Goal: Task Accomplishment & Management: Complete application form

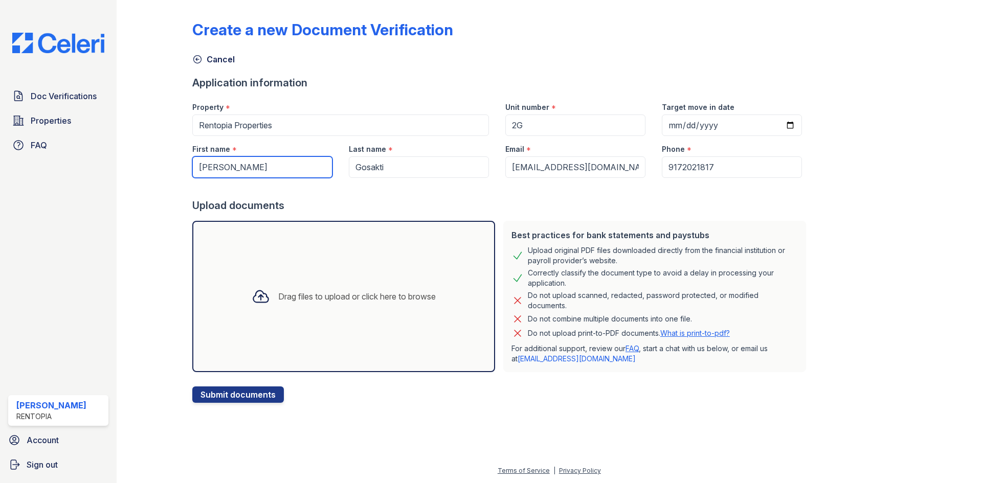
drag, startPoint x: 273, startPoint y: 170, endPoint x: 202, endPoint y: 170, distance: 71.1
click at [202, 170] on input "[PERSON_NAME]" at bounding box center [262, 167] width 140 height 21
paste input "[PERSON_NAME]"
drag, startPoint x: 289, startPoint y: 166, endPoint x: 232, endPoint y: 170, distance: 57.0
click at [232, 170] on input "[PERSON_NAME]" at bounding box center [262, 167] width 140 height 21
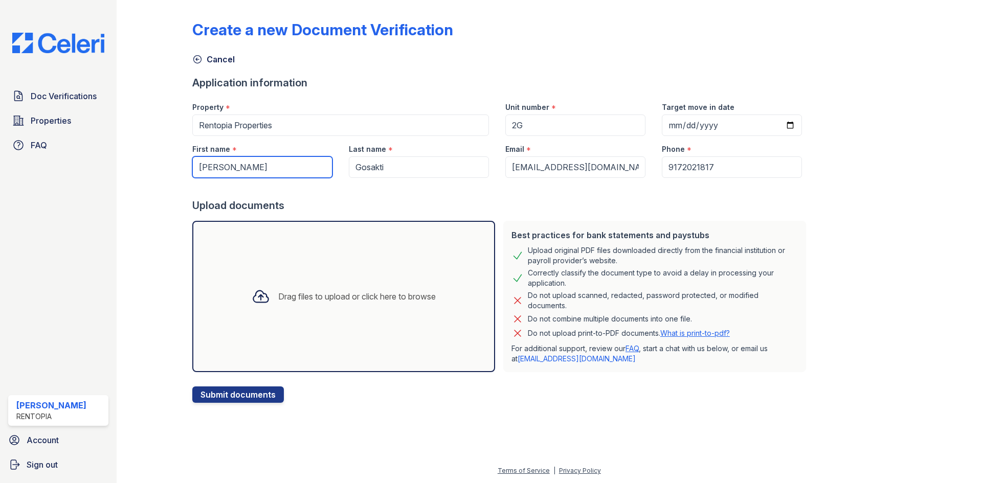
type input "[PERSON_NAME]"
drag, startPoint x: 357, startPoint y: 169, endPoint x: 351, endPoint y: 168, distance: 5.7
click at [351, 168] on input "Gosakti" at bounding box center [419, 167] width 140 height 21
paste input "Mutagahywa"
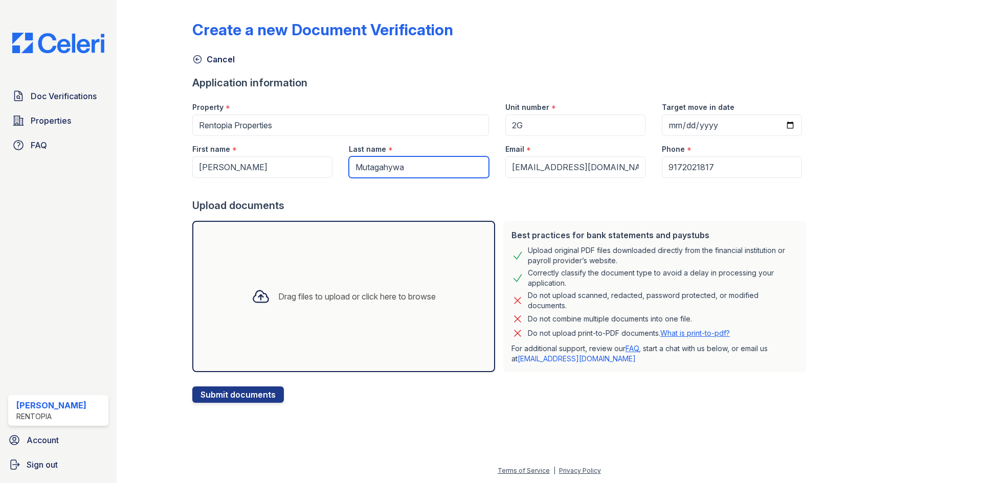
type input "Mutagahywa"
drag, startPoint x: 540, startPoint y: 172, endPoint x: 540, endPoint y: 157, distance: 14.8
click at [540, 172] on input "[EMAIL_ADDRESS][DOMAIN_NAME]" at bounding box center [575, 167] width 140 height 21
click at [536, 124] on input "2G" at bounding box center [575, 125] width 140 height 21
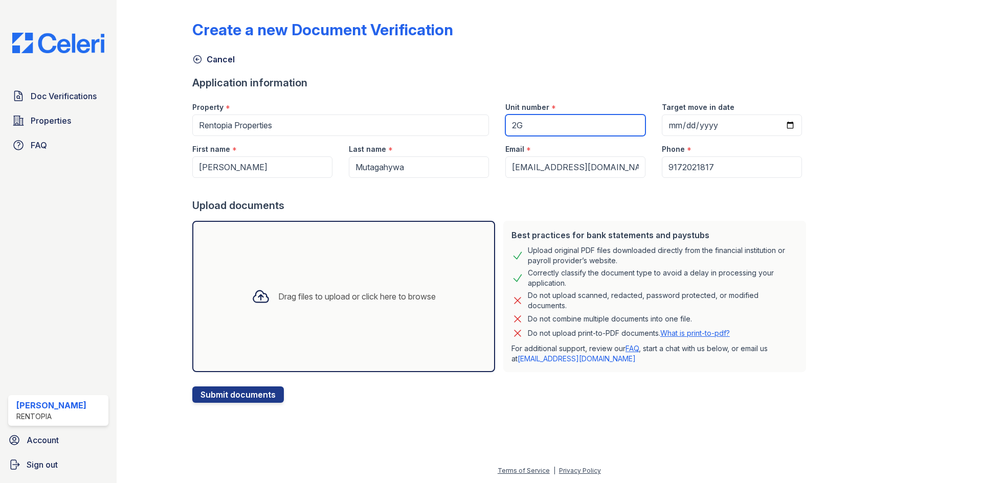
click at [536, 124] on input "2G" at bounding box center [575, 125] width 140 height 21
type input "1101-S"
click at [356, 350] on div "Drag files to upload or click here to browse" at bounding box center [343, 296] width 303 height 151
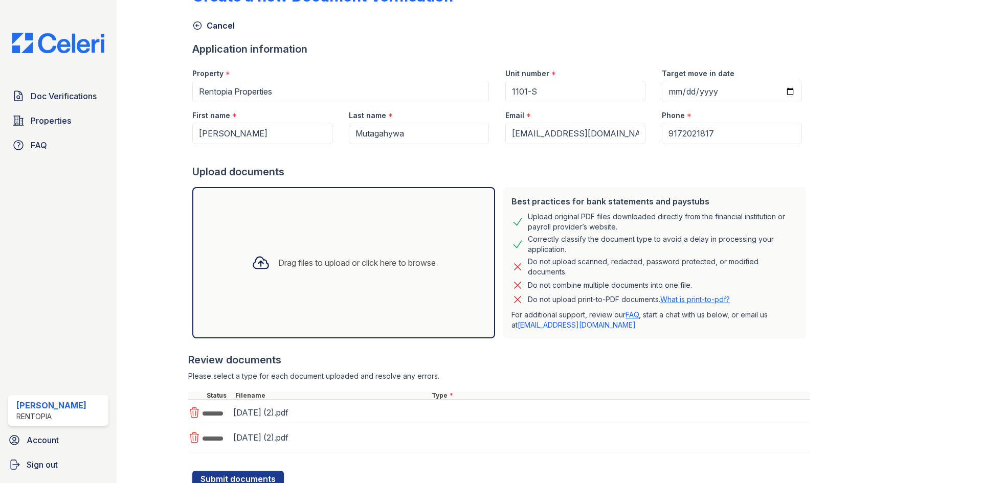
scroll to position [73, 0]
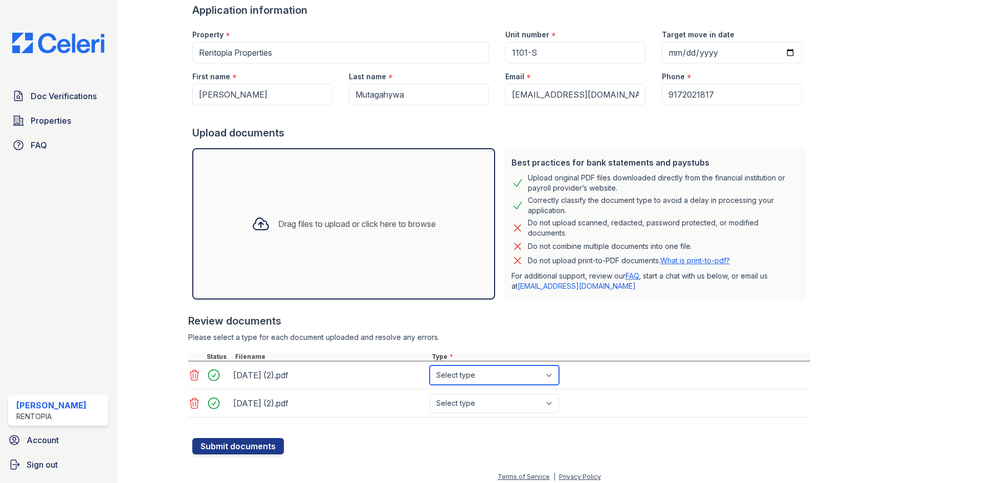
click at [467, 374] on select "Select type Paystub Bank Statement Offer Letter Tax Documents Benefit Award Let…" at bounding box center [494, 375] width 129 height 19
select select "bank_statement"
click at [430, 366] on select "Select type Paystub Bank Statement Offer Letter Tax Documents Benefit Award Let…" at bounding box center [494, 375] width 129 height 19
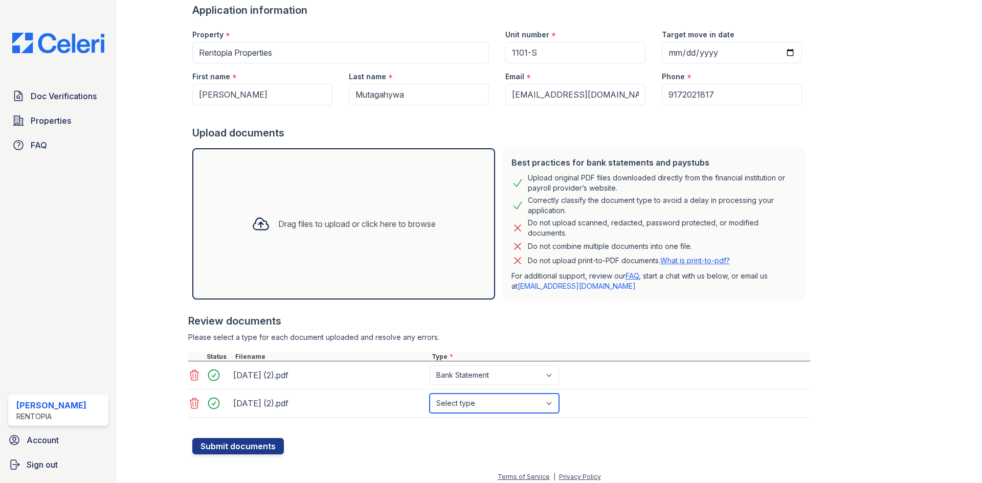
click at [466, 407] on select "Select type Paystub Bank Statement Offer Letter Tax Documents Benefit Award Let…" at bounding box center [494, 403] width 129 height 19
select select "bank_statement"
click at [430, 394] on select "Select type Paystub Bank Statement Offer Letter Tax Documents Benefit Award Let…" at bounding box center [494, 403] width 129 height 19
click at [247, 448] on button "Submit documents" at bounding box center [238, 446] width 92 height 16
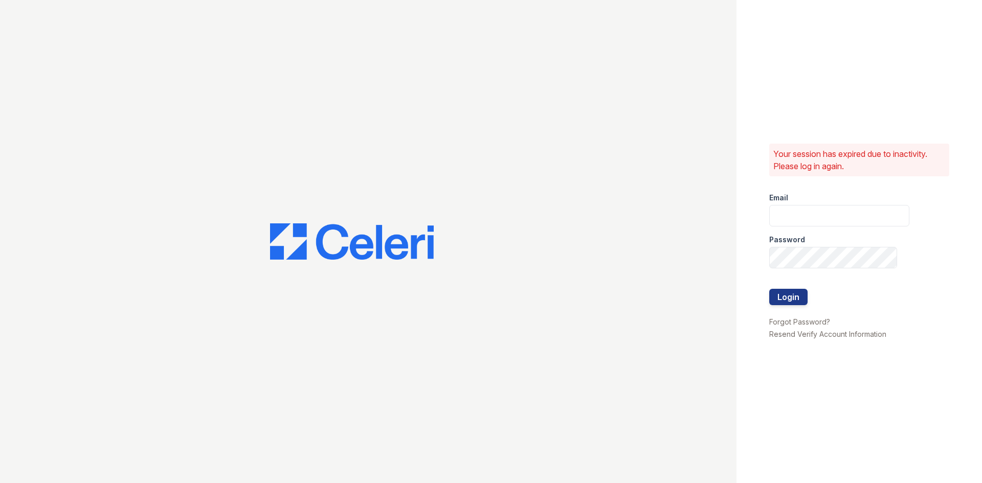
type input "[EMAIL_ADDRESS][DOMAIN_NAME]"
click at [785, 301] on button "Login" at bounding box center [788, 297] width 38 height 16
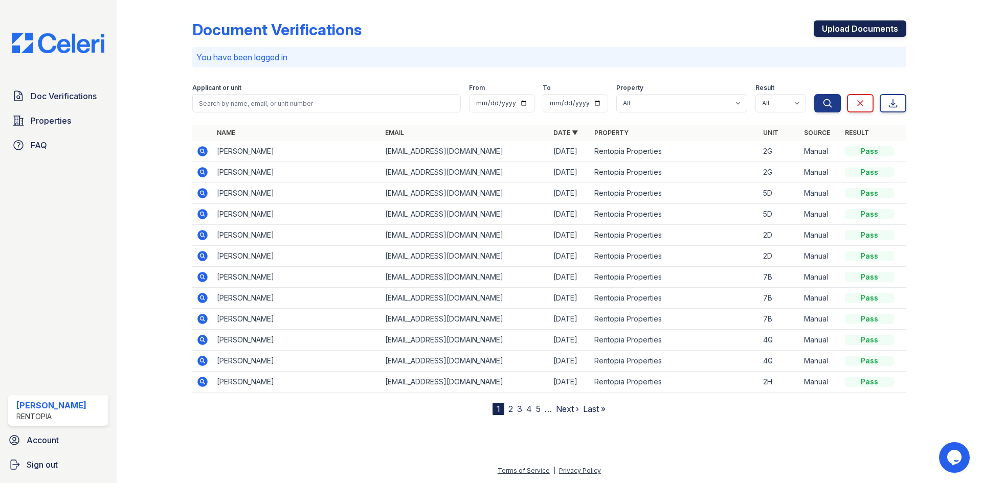
click at [880, 29] on link "Upload Documents" at bounding box center [860, 28] width 93 height 16
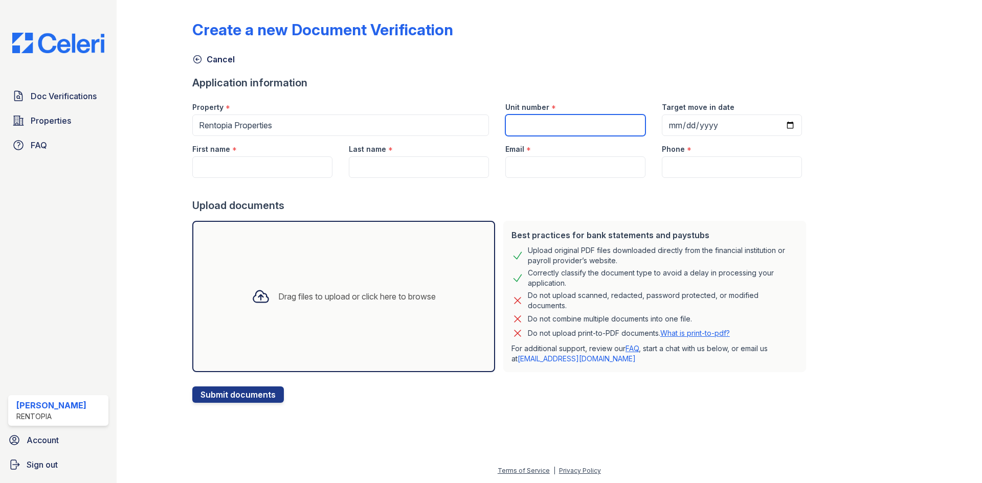
click at [530, 129] on input "Unit number" at bounding box center [575, 125] width 140 height 21
type input "1101-S"
click at [266, 171] on input "First name" at bounding box center [262, 167] width 140 height 21
click at [248, 175] on input "First name" at bounding box center [262, 167] width 140 height 21
paste input "[PERSON_NAME]"
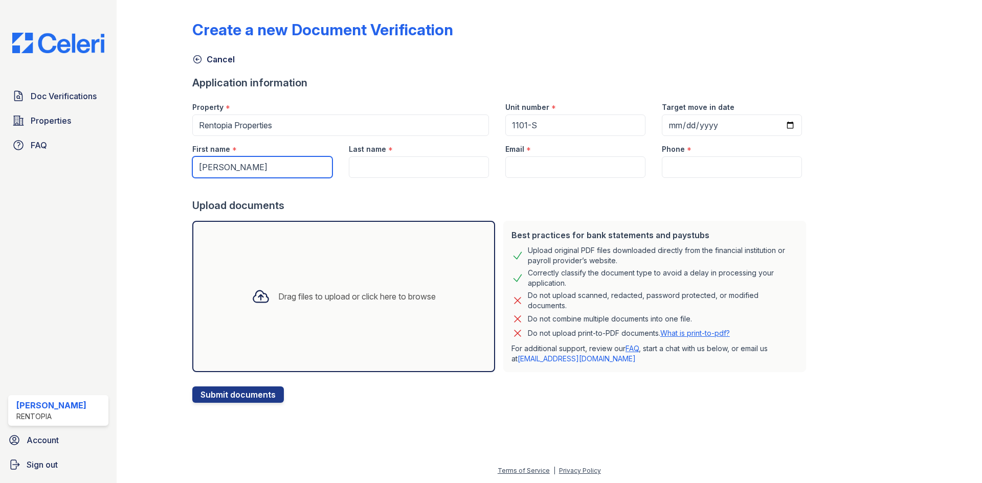
drag, startPoint x: 288, startPoint y: 169, endPoint x: 234, endPoint y: 170, distance: 54.2
click at [234, 170] on input "[PERSON_NAME]" at bounding box center [262, 167] width 140 height 21
type input "[PERSON_NAME]"
click at [458, 167] on input "Last name" at bounding box center [419, 167] width 140 height 21
paste input "Mutagahywa"
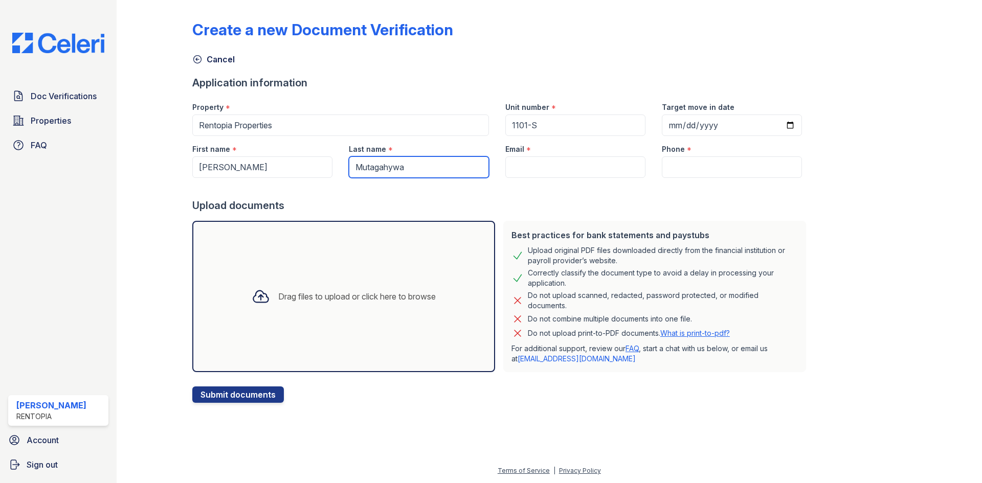
type input "Mutagahywa"
click at [606, 166] on input "Email" at bounding box center [575, 167] width 140 height 21
type input "[EMAIL_ADDRESS][DOMAIN_NAME]"
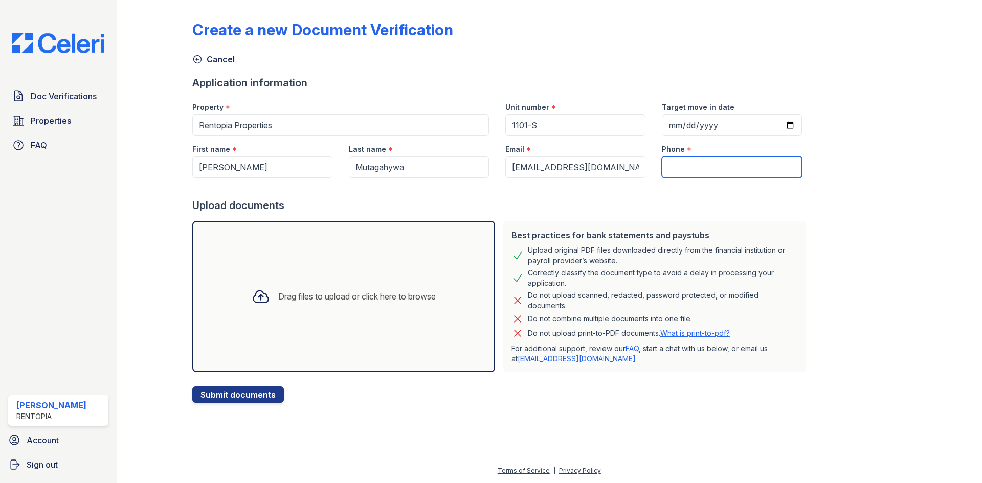
type input "9172021817"
click at [321, 284] on div "Drag files to upload or click here to browse" at bounding box center [343, 296] width 201 height 35
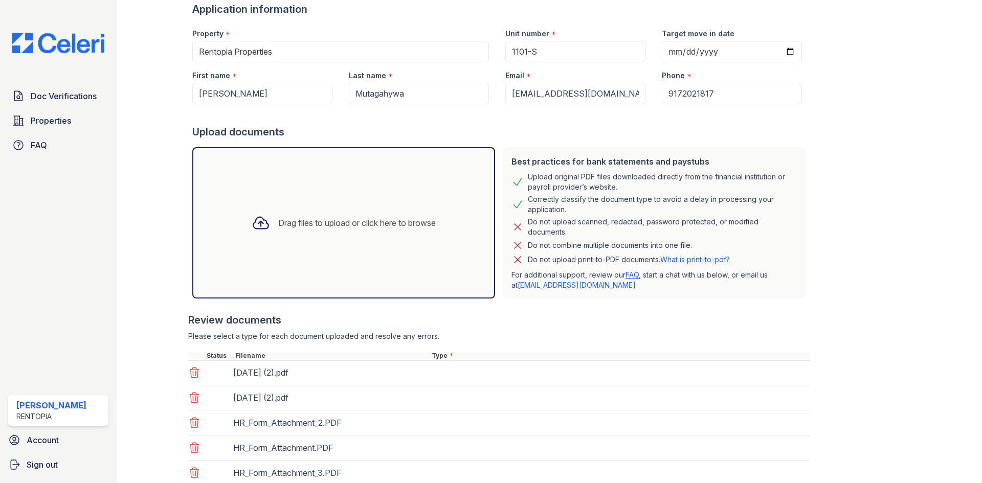
scroll to position [148, 0]
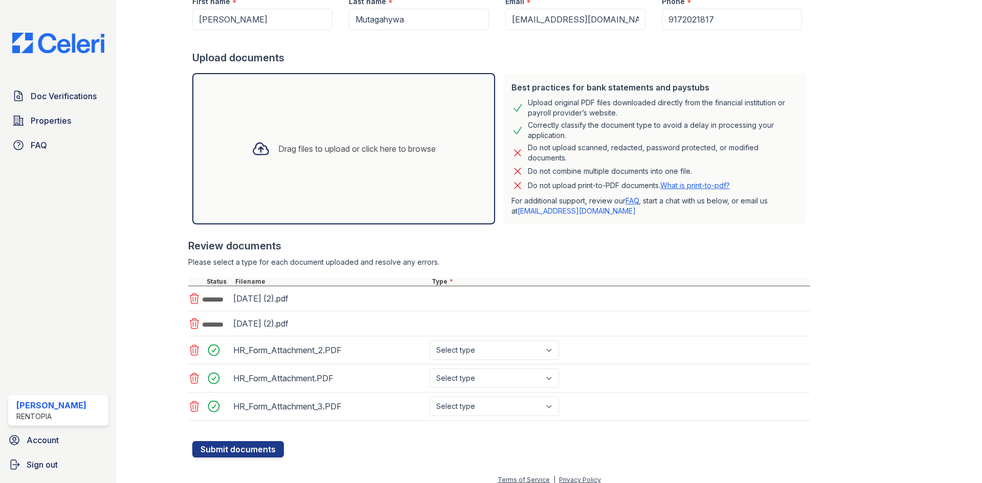
click at [484, 295] on div "[DATE] (2).pdf" at bounding box center [499, 298] width 622 height 25
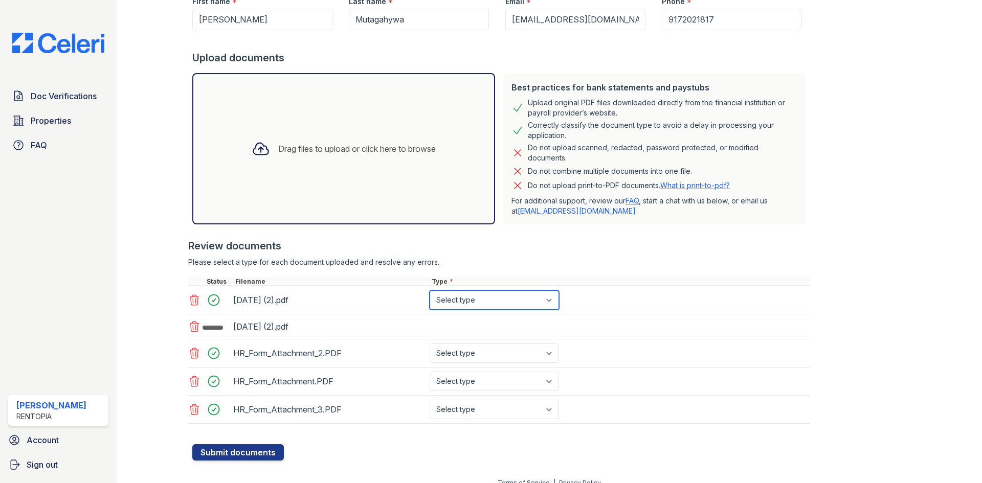
click at [486, 303] on select "Select type Paystub Bank Statement Offer Letter Tax Documents Benefit Award Let…" at bounding box center [494, 300] width 129 height 19
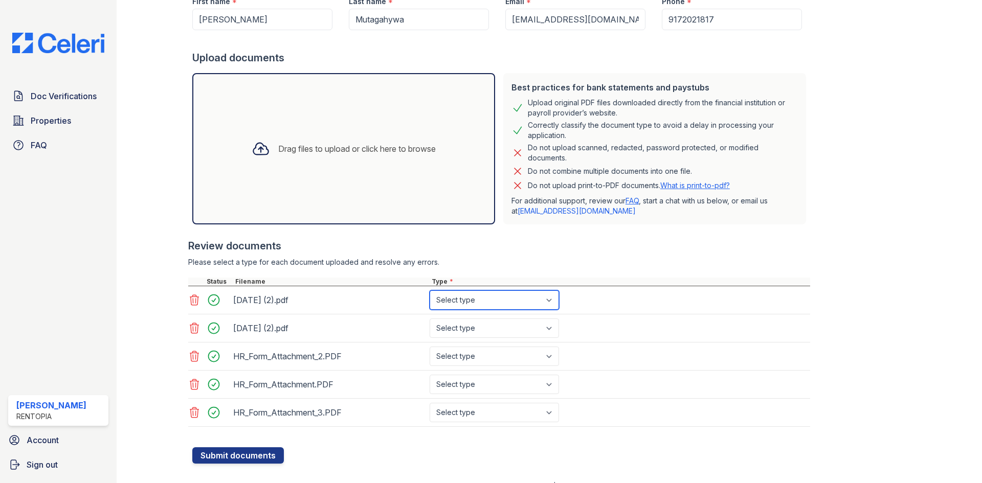
select select "bank_statement"
click at [430, 291] on select "Select type Paystub Bank Statement Offer Letter Tax Documents Benefit Award Let…" at bounding box center [494, 300] width 129 height 19
click at [480, 332] on select "Select type Paystub Bank Statement Offer Letter Tax Documents Benefit Award Let…" at bounding box center [494, 328] width 129 height 19
click at [430, 319] on select "Select type Paystub Bank Statement Offer Letter Tax Documents Benefit Award Let…" at bounding box center [494, 328] width 129 height 19
drag, startPoint x: 476, startPoint y: 326, endPoint x: 477, endPoint y: 337, distance: 10.9
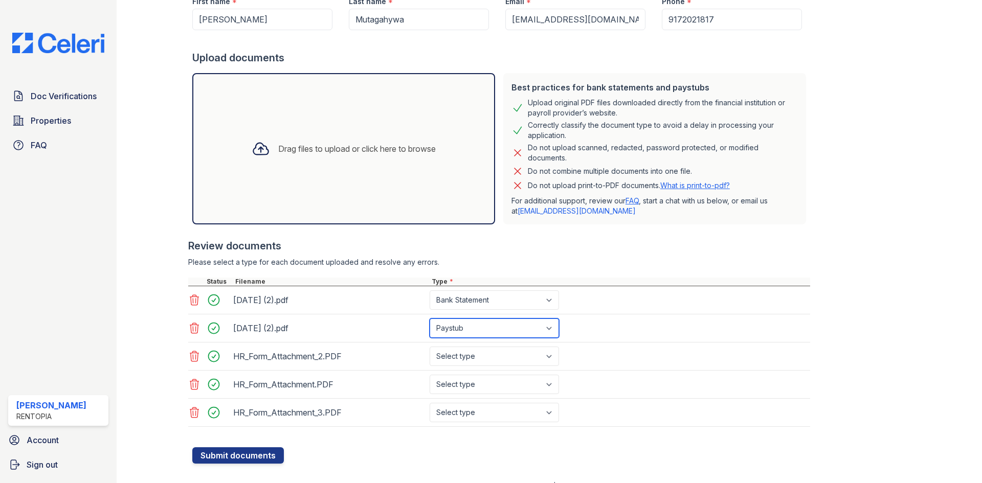
click at [476, 326] on select "Select type Paystub Bank Statement Offer Letter Tax Documents Benefit Award Let…" at bounding box center [494, 328] width 129 height 19
click at [430, 319] on select "Select type Paystub Bank Statement Offer Letter Tax Documents Benefit Award Let…" at bounding box center [494, 328] width 129 height 19
drag, startPoint x: 473, startPoint y: 332, endPoint x: 475, endPoint y: 338, distance: 5.3
click at [473, 332] on select "Select type Paystub Bank Statement Offer Letter Tax Documents Benefit Award Let…" at bounding box center [494, 328] width 129 height 19
select select "bank_statement"
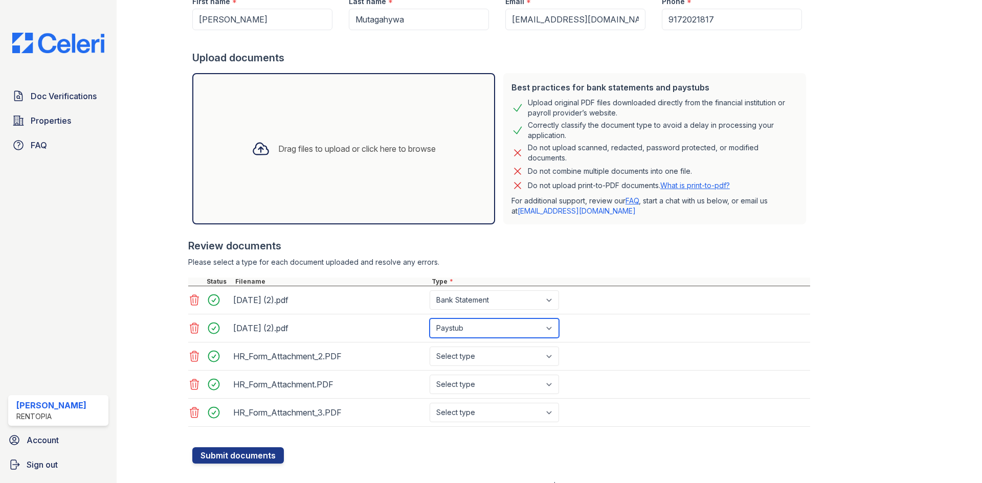
click at [430, 319] on select "Select type Paystub Bank Statement Offer Letter Tax Documents Benefit Award Let…" at bounding box center [494, 328] width 129 height 19
click at [480, 352] on select "Select type Paystub Bank Statement Offer Letter Tax Documents Benefit Award Let…" at bounding box center [494, 356] width 129 height 19
click at [430, 347] on select "Select type Paystub Bank Statement Offer Letter Tax Documents Benefit Award Let…" at bounding box center [494, 356] width 129 height 19
click at [484, 354] on select "Select type Paystub Bank Statement Offer Letter Tax Documents Benefit Award Let…" at bounding box center [494, 356] width 129 height 19
select select "paystub"
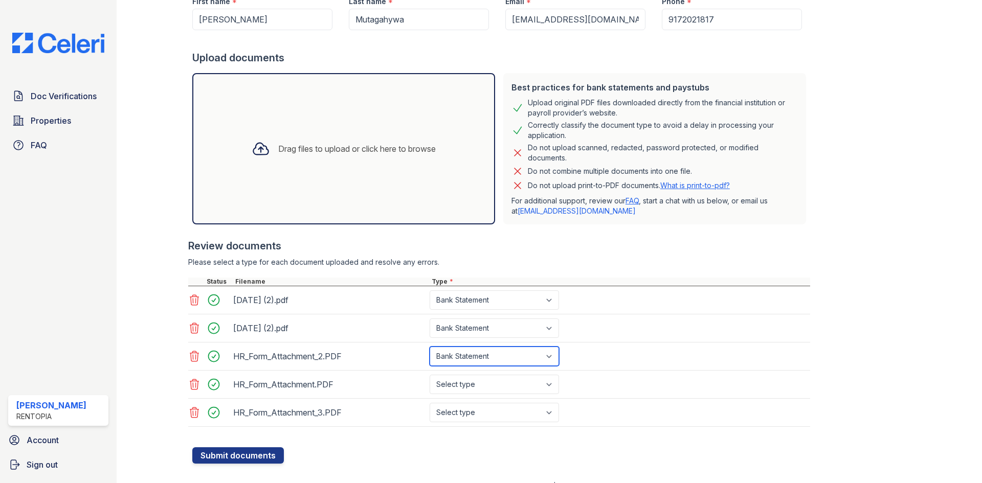
click at [430, 347] on select "Select type Paystub Bank Statement Offer Letter Tax Documents Benefit Award Let…" at bounding box center [494, 356] width 129 height 19
click at [478, 384] on select "Select type Paystub Bank Statement Offer Letter Tax Documents Benefit Award Let…" at bounding box center [494, 384] width 129 height 19
select select "paystub"
click at [430, 375] on select "Select type Paystub Bank Statement Offer Letter Tax Documents Benefit Award Let…" at bounding box center [494, 384] width 129 height 19
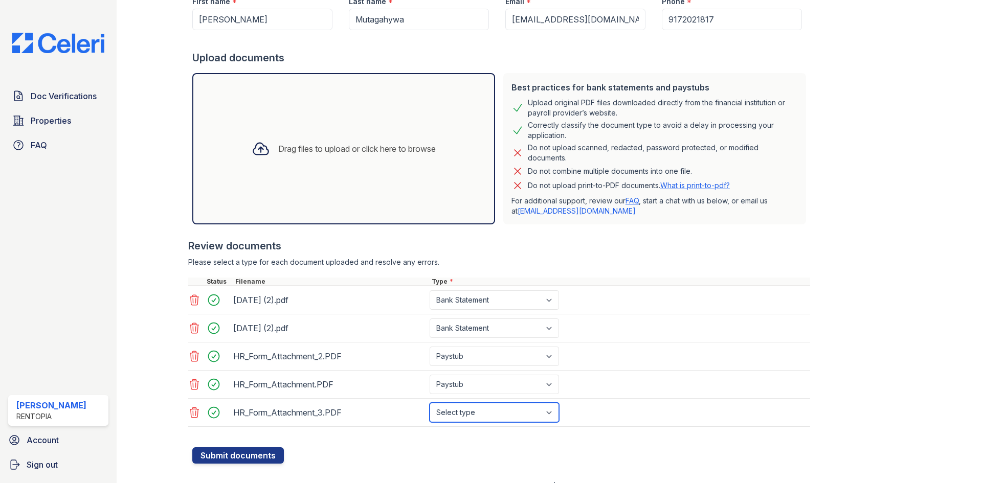
click at [460, 410] on select "Select type Paystub Bank Statement Offer Letter Tax Documents Benefit Award Let…" at bounding box center [494, 412] width 129 height 19
select select "paystub"
click at [430, 403] on select "Select type Paystub Bank Statement Offer Letter Tax Documents Benefit Award Let…" at bounding box center [494, 412] width 129 height 19
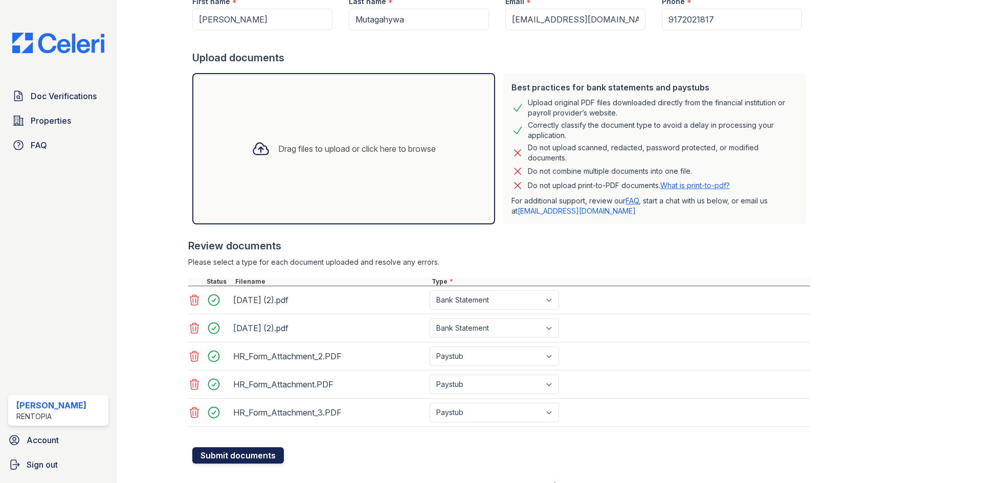
click at [246, 451] on button "Submit documents" at bounding box center [238, 456] width 92 height 16
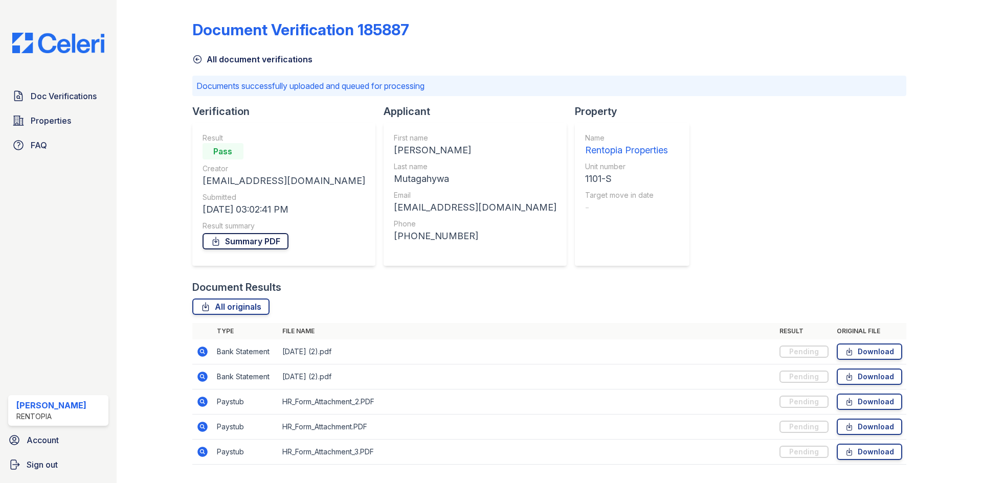
click at [256, 240] on link "Summary PDF" at bounding box center [246, 241] width 86 height 16
